Goal: Task Accomplishment & Management: Manage account settings

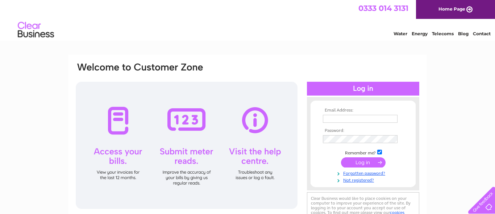
type input "bakerrigansperth@gmail.com"
click at [367, 164] on input "submit" at bounding box center [363, 162] width 45 height 10
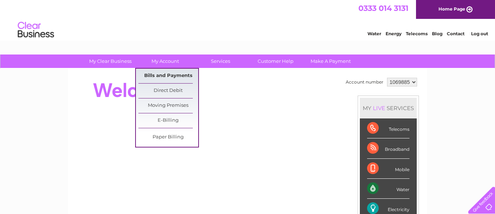
click at [161, 75] on link "Bills and Payments" at bounding box center [169, 76] width 60 height 15
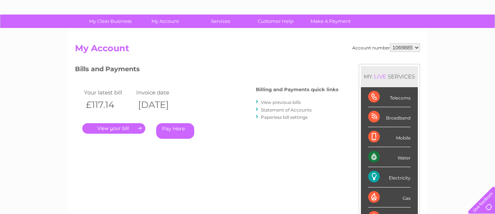
scroll to position [48, 0]
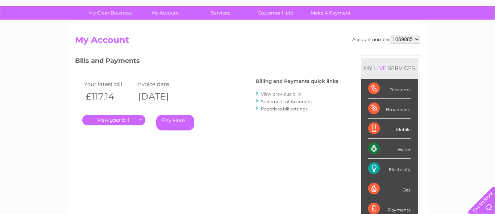
click at [108, 121] on link "." at bounding box center [113, 120] width 63 height 11
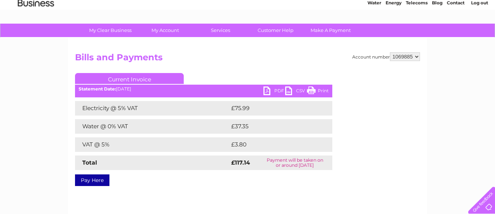
scroll to position [44, 0]
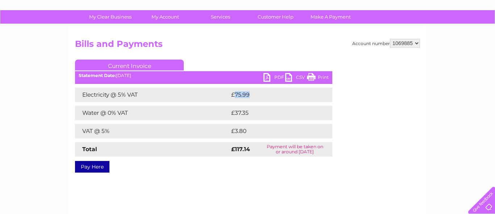
drag, startPoint x: 248, startPoint y: 95, endPoint x: 234, endPoint y: 93, distance: 14.6
click at [234, 93] on td "£75.99" at bounding box center [274, 94] width 88 height 15
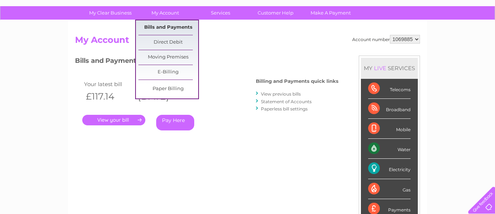
click at [161, 26] on link "Bills and Payments" at bounding box center [169, 27] width 60 height 15
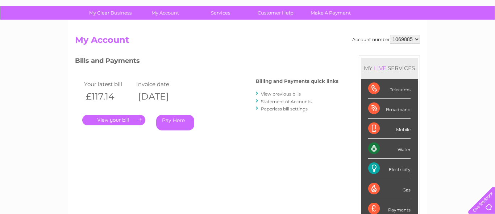
click at [267, 93] on link "View previous bills" at bounding box center [281, 93] width 40 height 5
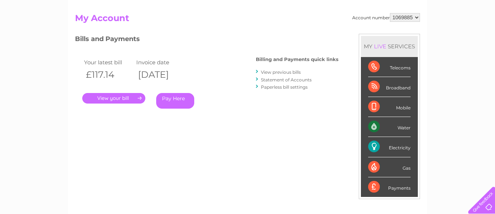
scroll to position [62, 0]
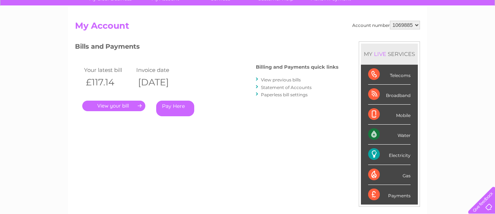
click at [284, 78] on link "View previous bills" at bounding box center [281, 79] width 40 height 5
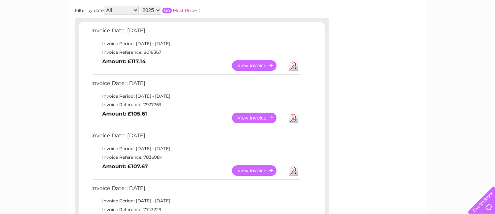
scroll to position [113, 0]
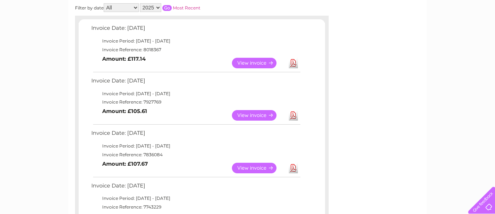
click at [250, 114] on link "View" at bounding box center [258, 115] width 53 height 11
click at [242, 170] on link "View" at bounding box center [258, 167] width 53 height 11
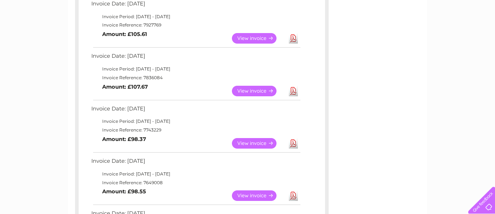
click at [244, 145] on link "View" at bounding box center [258, 143] width 53 height 11
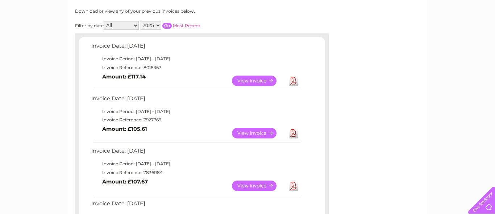
scroll to position [41, 0]
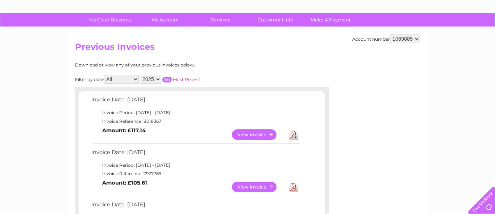
click at [243, 136] on link "View" at bounding box center [258, 134] width 53 height 11
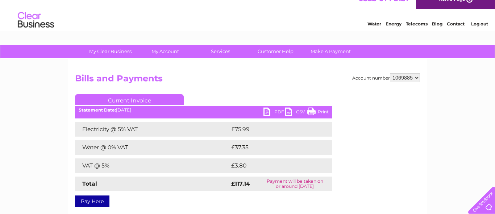
scroll to position [11, 0]
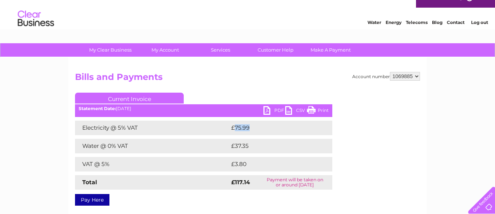
drag, startPoint x: 253, startPoint y: 129, endPoint x: 235, endPoint y: 129, distance: 17.4
click at [235, 129] on td "£75.99" at bounding box center [274, 127] width 88 height 15
copy td "75.99"
